Goal: Task Accomplishment & Management: Use online tool/utility

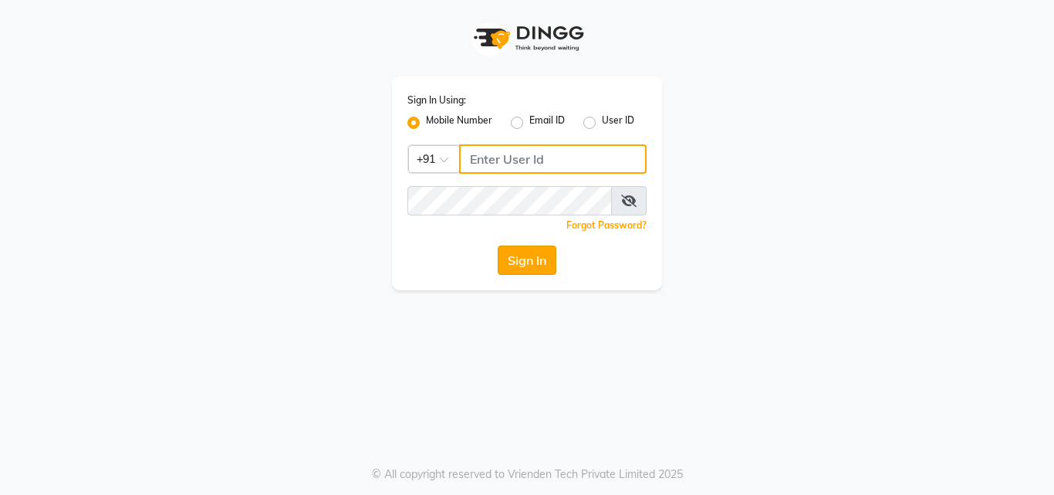
type input "7977751488"
click at [544, 262] on button "Sign In" at bounding box center [527, 259] width 59 height 29
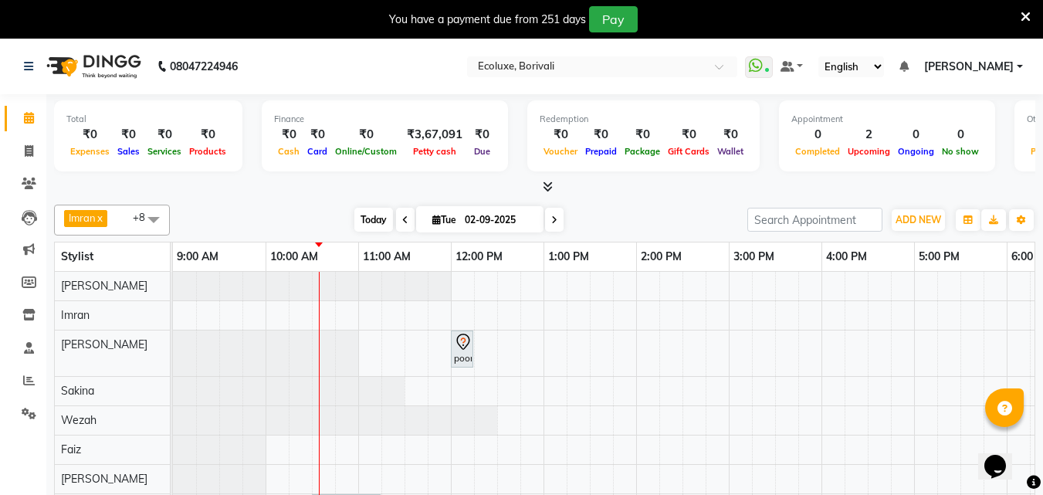
click at [372, 217] on span "Today" at bounding box center [373, 220] width 39 height 24
